Goal: Navigation & Orientation: Understand site structure

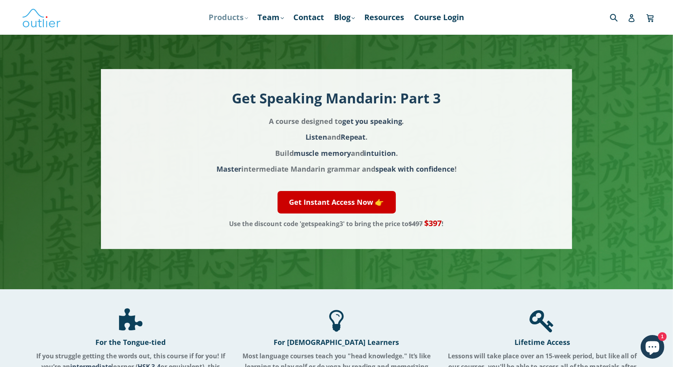
click at [236, 17] on link "Products .cls-1{fill:#231f20} expand" at bounding box center [228, 17] width 47 height 14
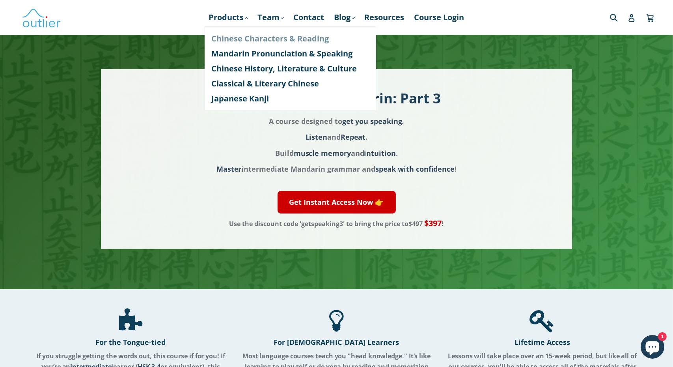
click at [273, 35] on link "Chinese Characters & Reading" at bounding box center [290, 38] width 157 height 15
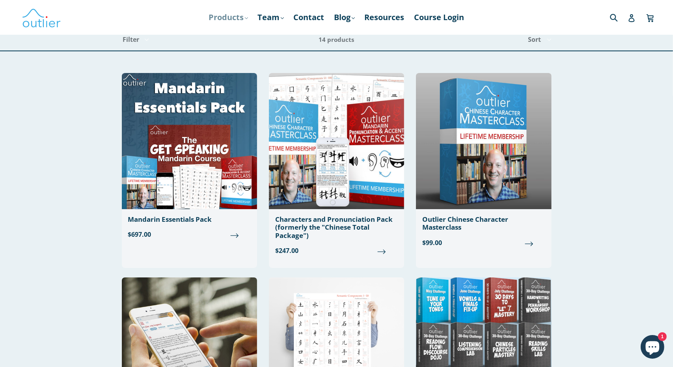
click at [233, 18] on link "Products .cls-1{fill:#231f20} expand" at bounding box center [228, 17] width 47 height 14
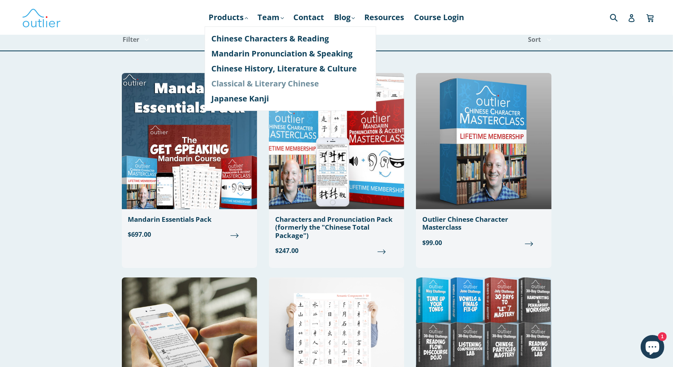
click at [264, 84] on link "Classical & Literary Chinese" at bounding box center [290, 83] width 157 height 15
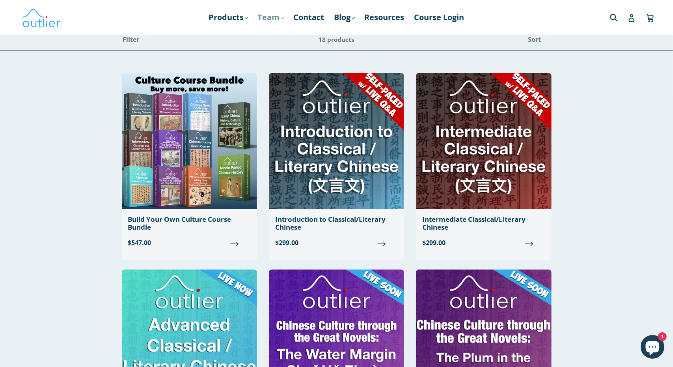
click at [267, 18] on link "Team .cls-1{fill:#231f20} expand" at bounding box center [271, 17] width 34 height 14
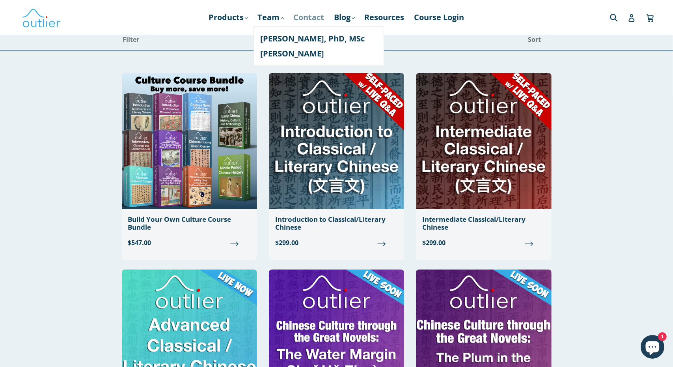
click at [317, 16] on link "Contact" at bounding box center [309, 17] width 39 height 14
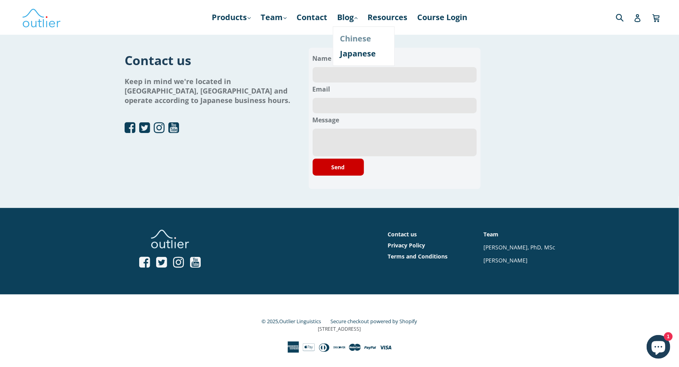
click at [358, 41] on link "Chinese" at bounding box center [364, 38] width 48 height 15
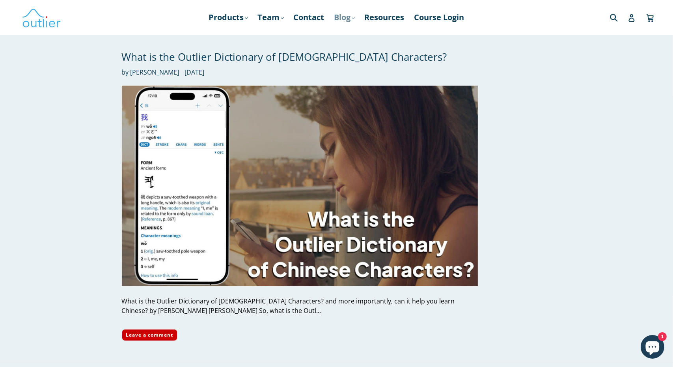
click at [352, 20] on link "Blog .cls-1{fill:#231f20} expand" at bounding box center [344, 17] width 28 height 14
click at [228, 19] on link "Products .cls-1{fill:#231f20} expand" at bounding box center [228, 17] width 47 height 14
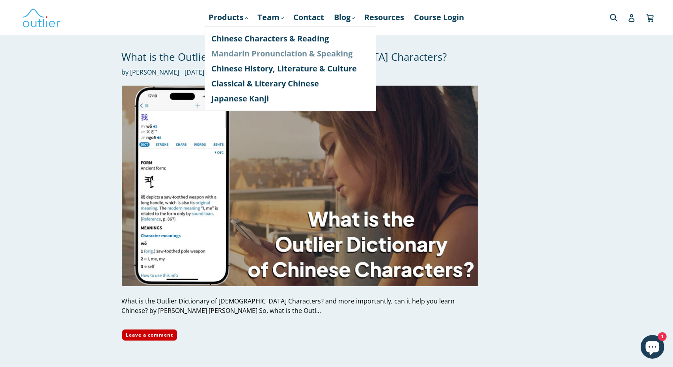
click at [263, 56] on link "Mandarin Pronunciation & Speaking" at bounding box center [290, 53] width 157 height 15
